Goal: Go to known website: Access a specific website the user already knows

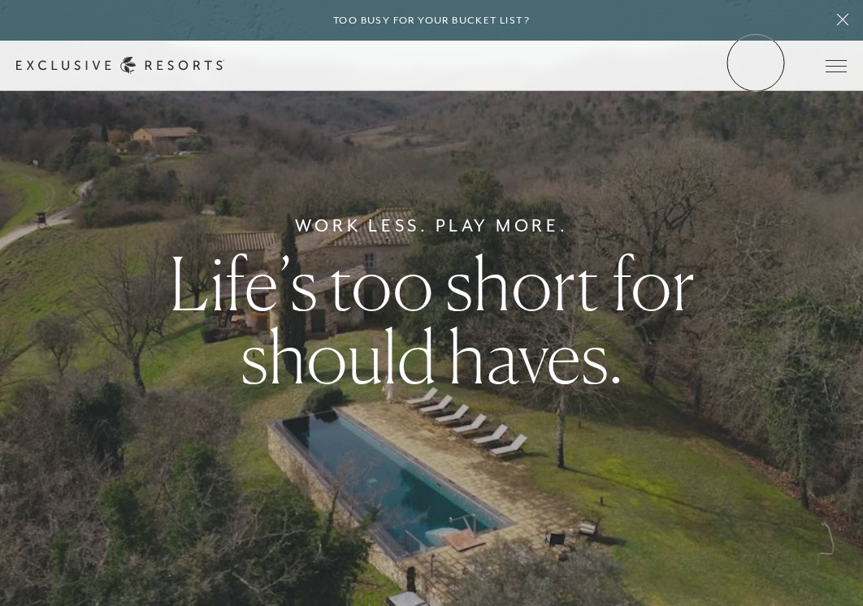
drag, startPoint x: 756, startPoint y: 63, endPoint x: 755, endPoint y: 40, distance: 22.8
click at [0, 0] on link "Member Login" at bounding box center [0, 0] width 0 height 0
